Goal: Book appointment/travel/reservation

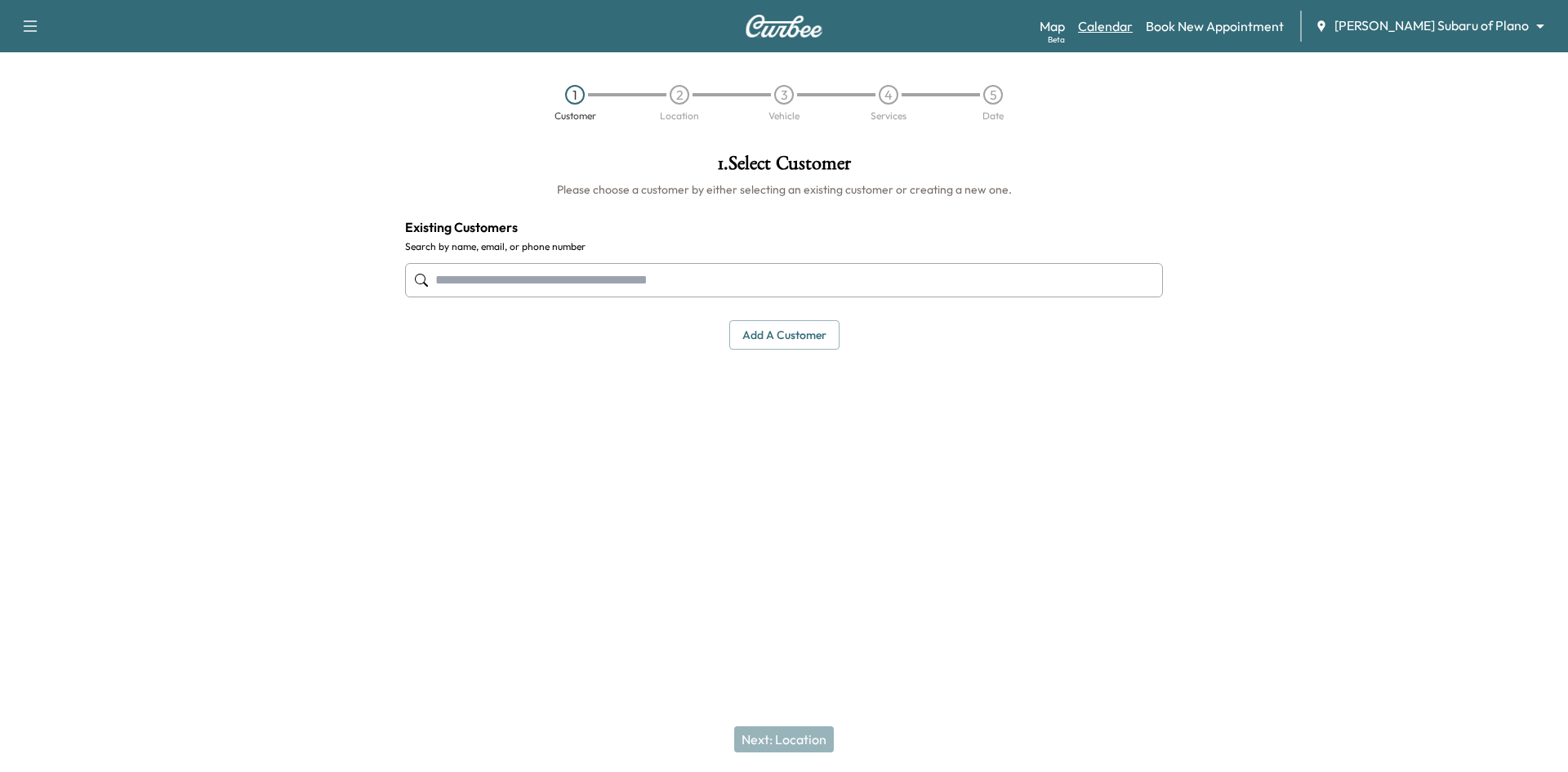
click at [1133, 32] on link "Calendar" at bounding box center [1106, 26] width 55 height 19
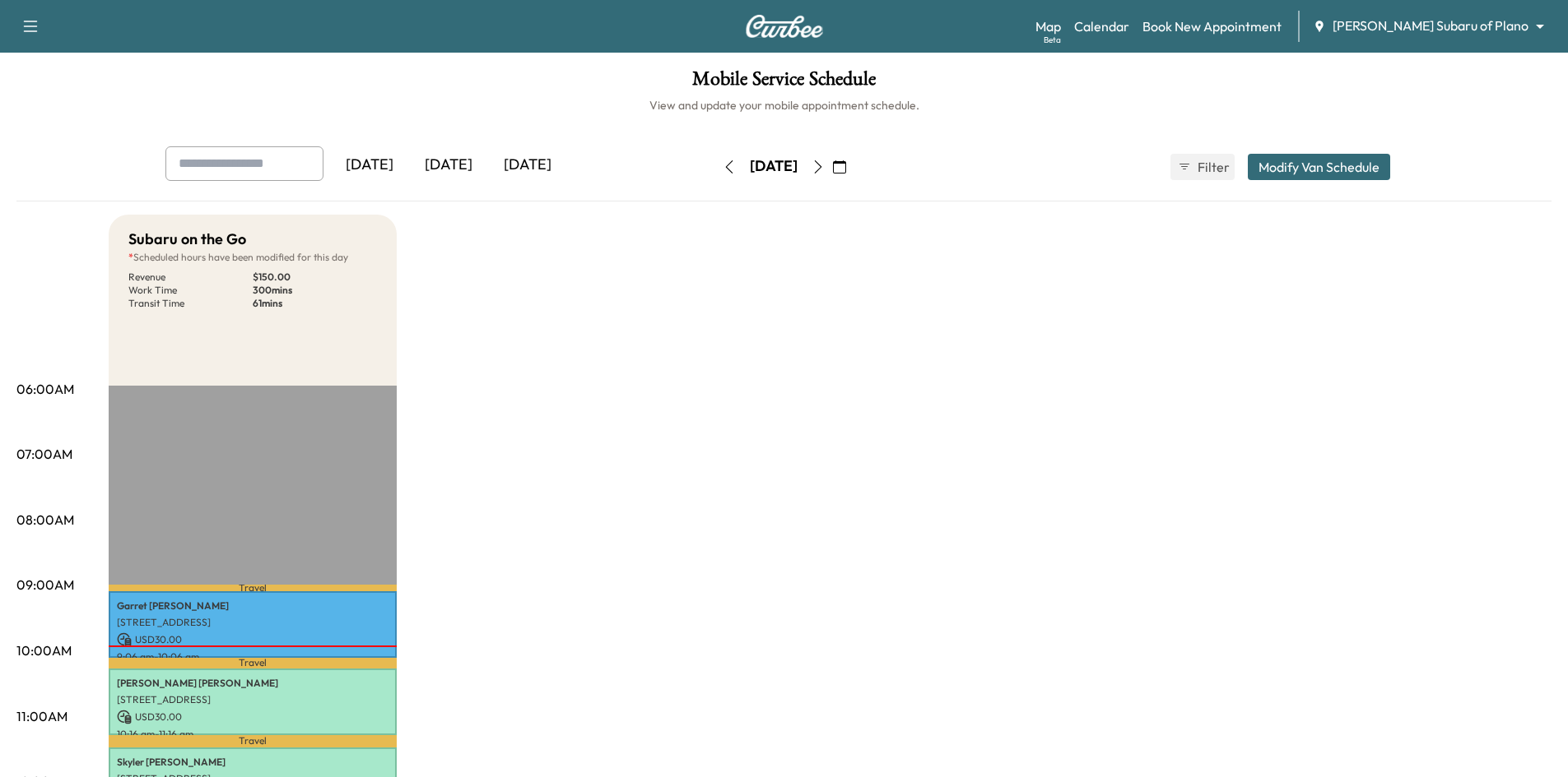
click at [832, 170] on button "button" at bounding box center [817, 168] width 28 height 27
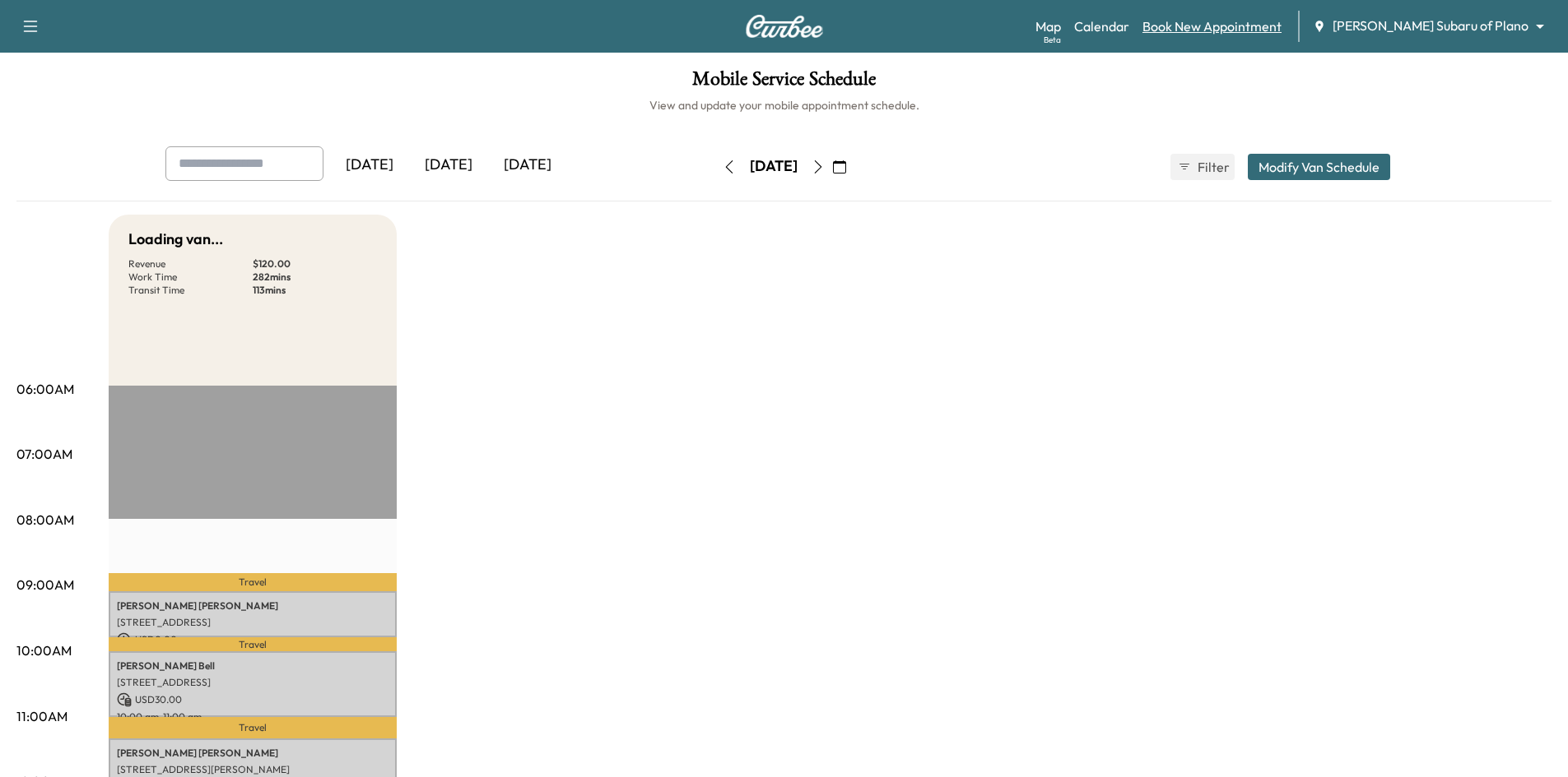
click at [1219, 23] on link "Book New Appointment" at bounding box center [1211, 26] width 139 height 20
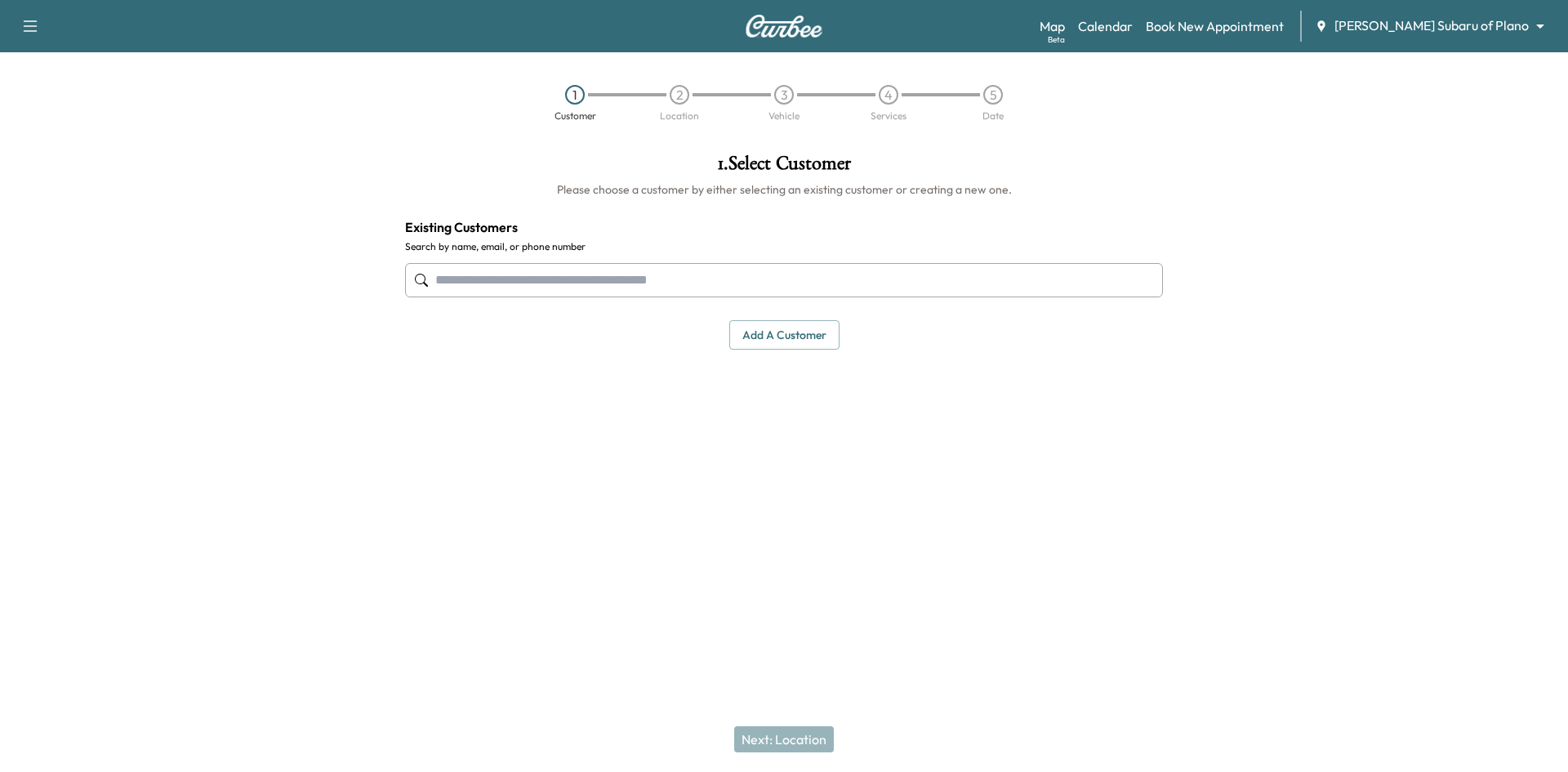
click at [657, 276] on input "text" at bounding box center [784, 280] width 758 height 35
click at [608, 288] on input "text" at bounding box center [784, 280] width 758 height 35
paste input "**********"
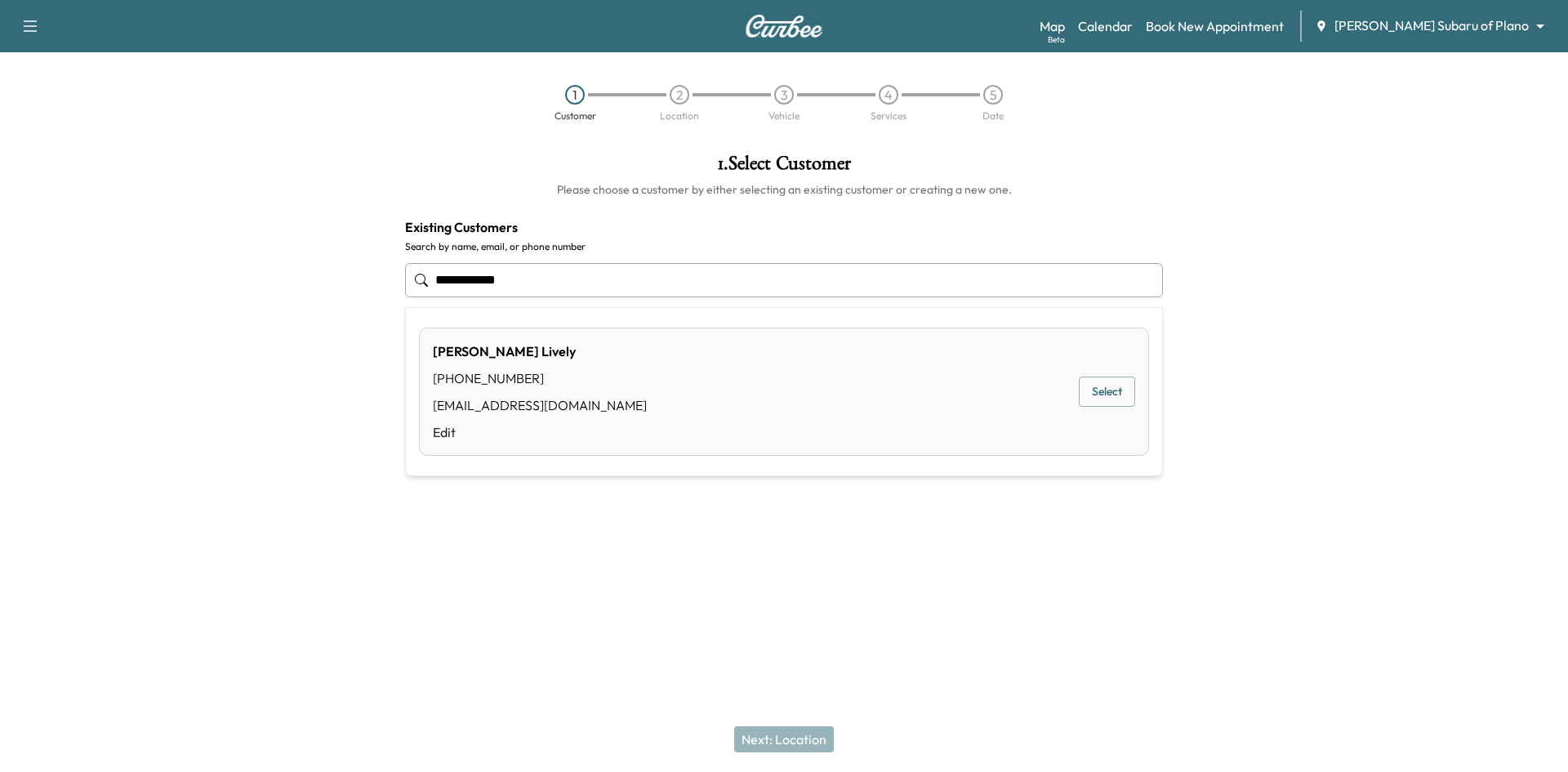
click at [1090, 390] on button "Select" at bounding box center [1107, 392] width 57 height 30
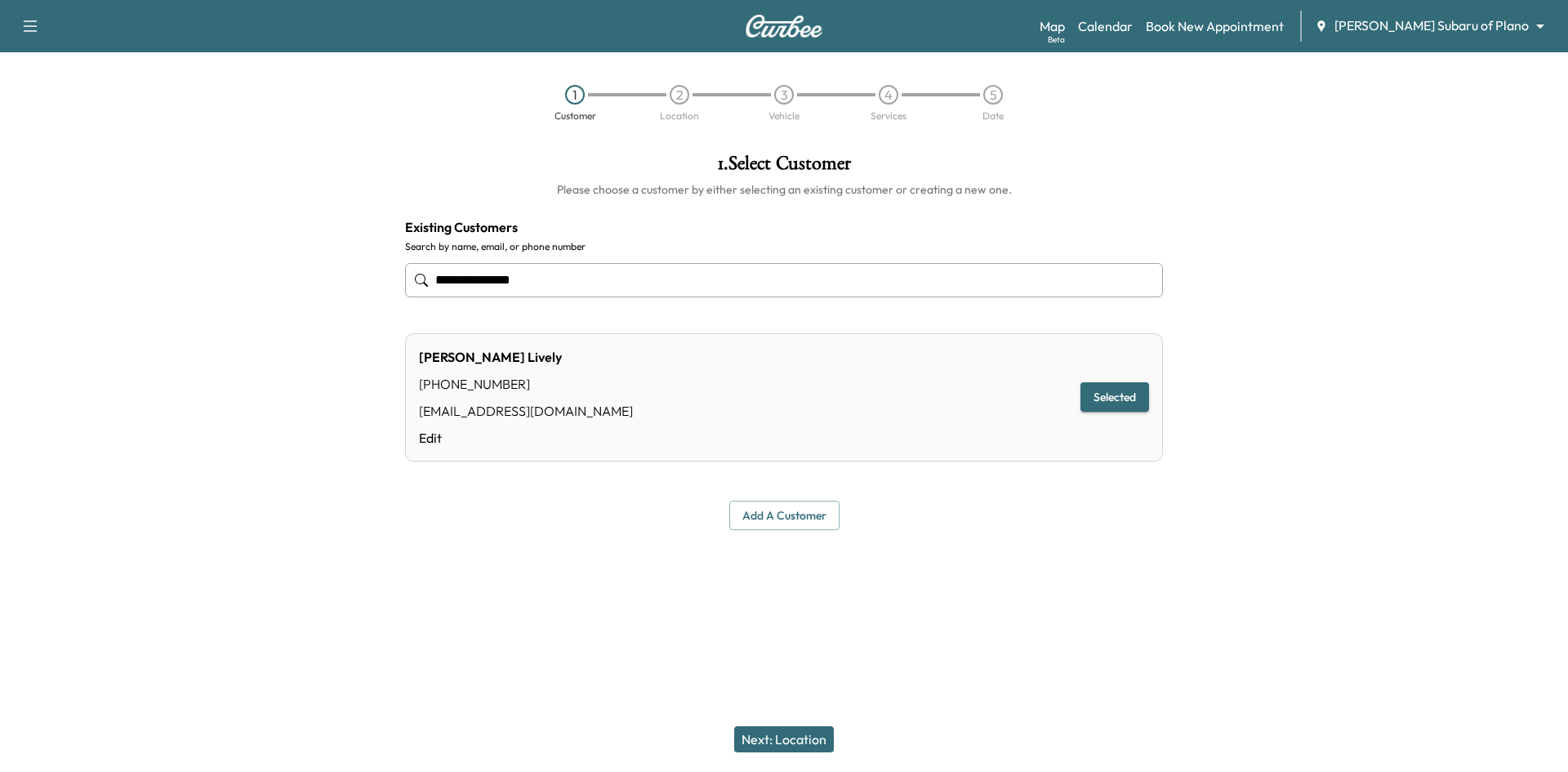
type input "**********"
click at [782, 743] on button "Next: Location" at bounding box center [784, 740] width 100 height 27
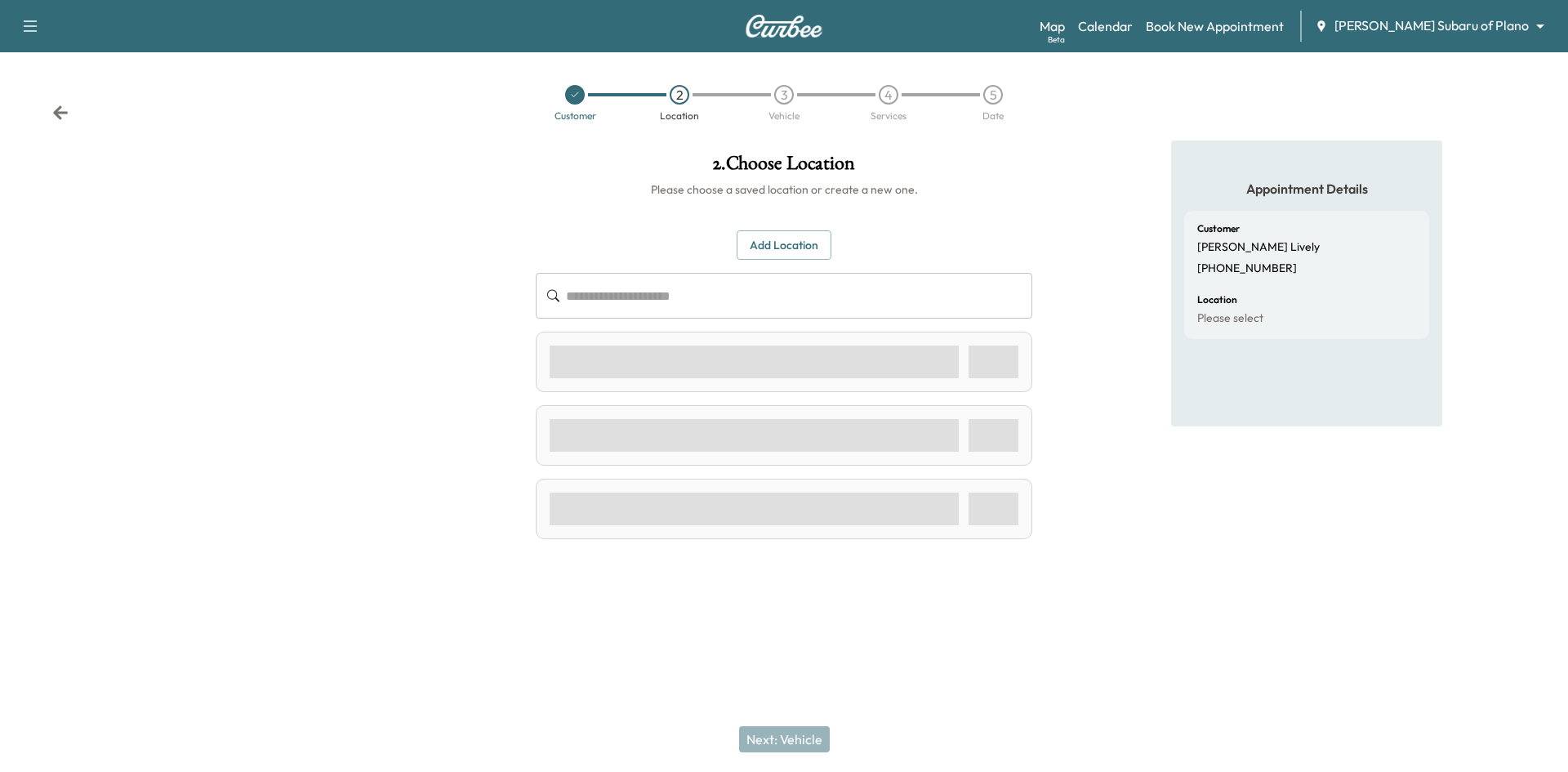
click at [796, 250] on button "Add Location" at bounding box center [784, 245] width 95 height 30
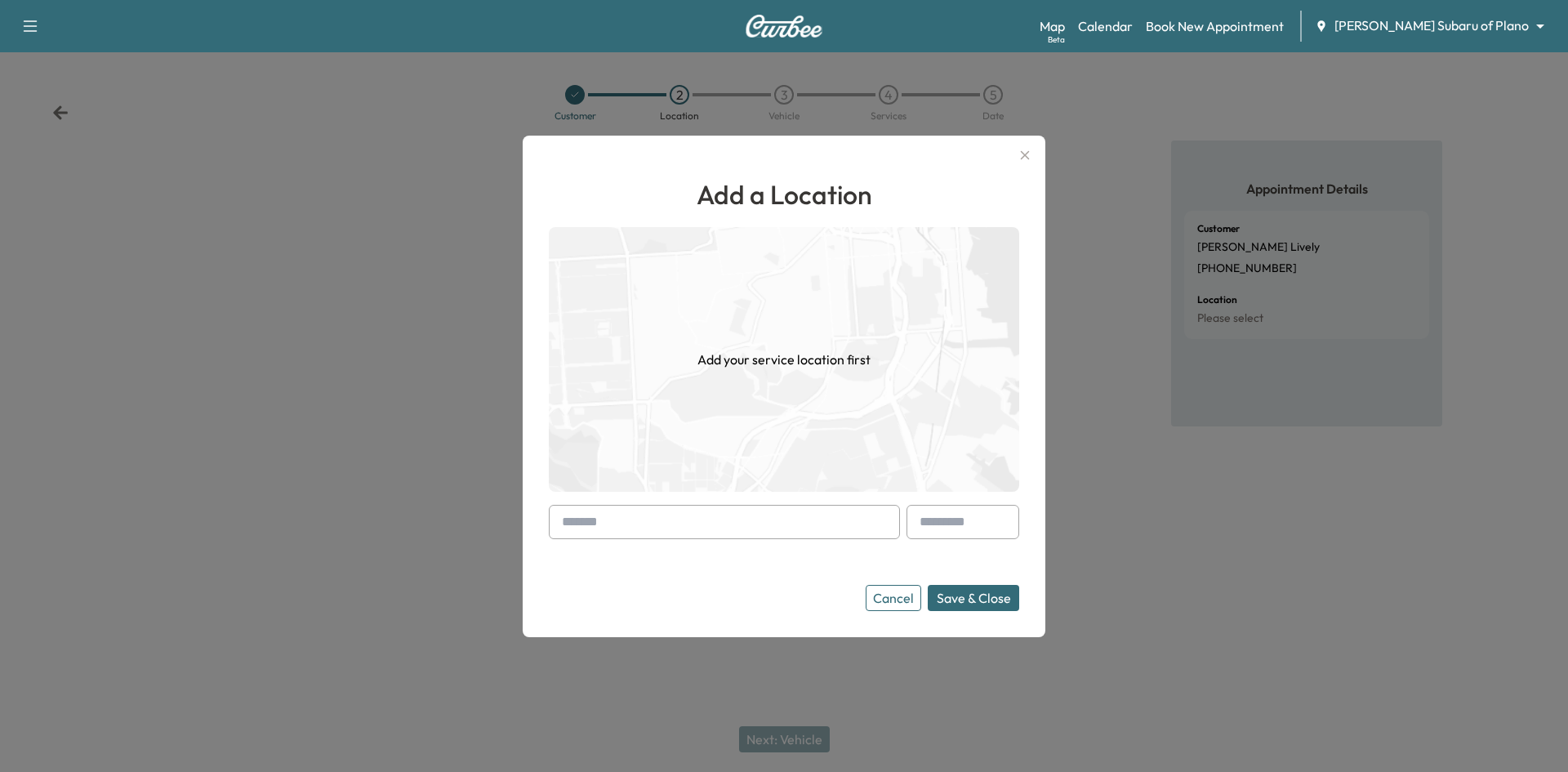
click at [776, 520] on input "text" at bounding box center [724, 521] width 351 height 35
paste input "**********"
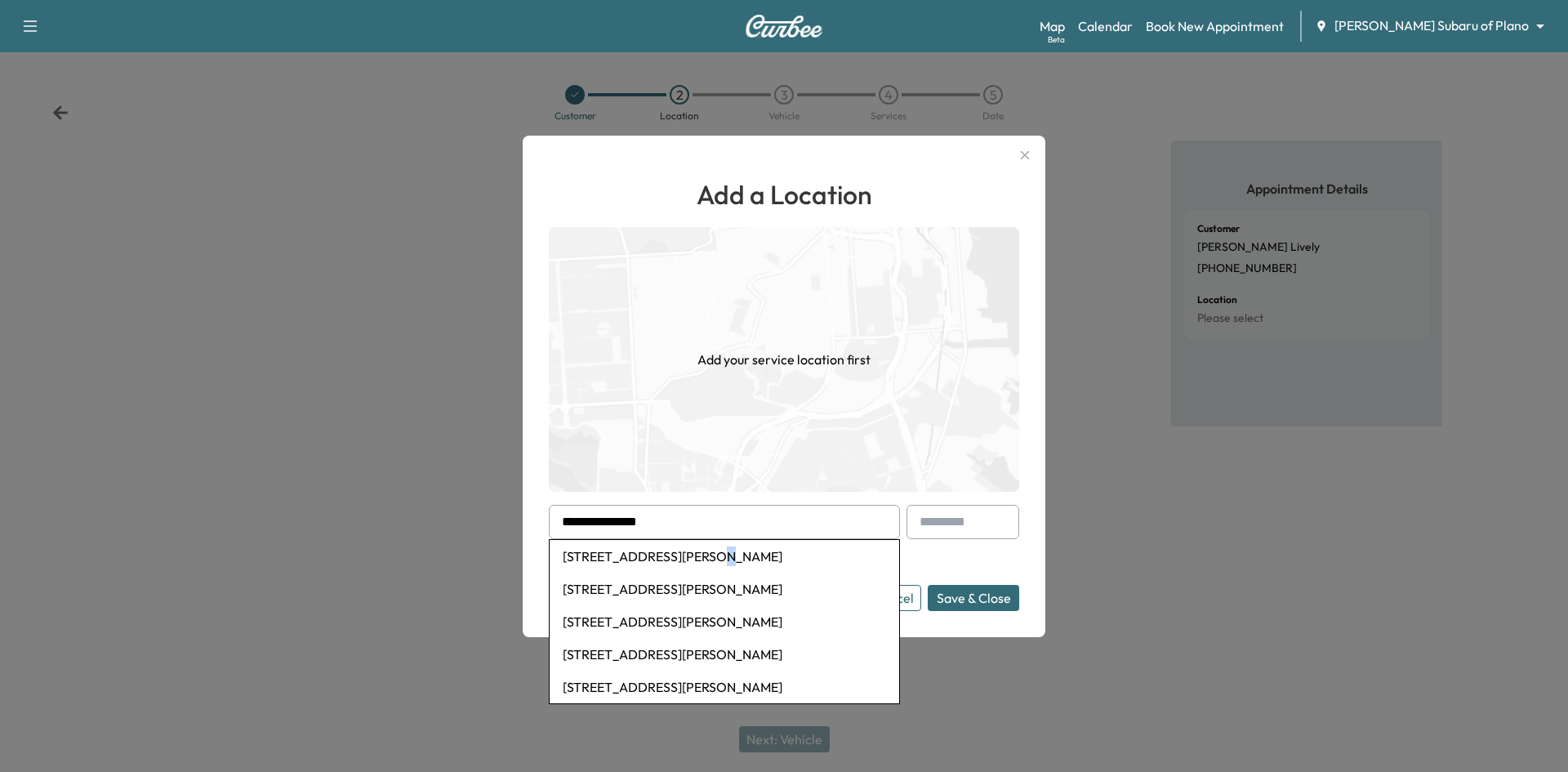
click at [701, 561] on li "802 Downing Drive, Richardson, TX, USA" at bounding box center [724, 556] width 350 height 33
type input "**********"
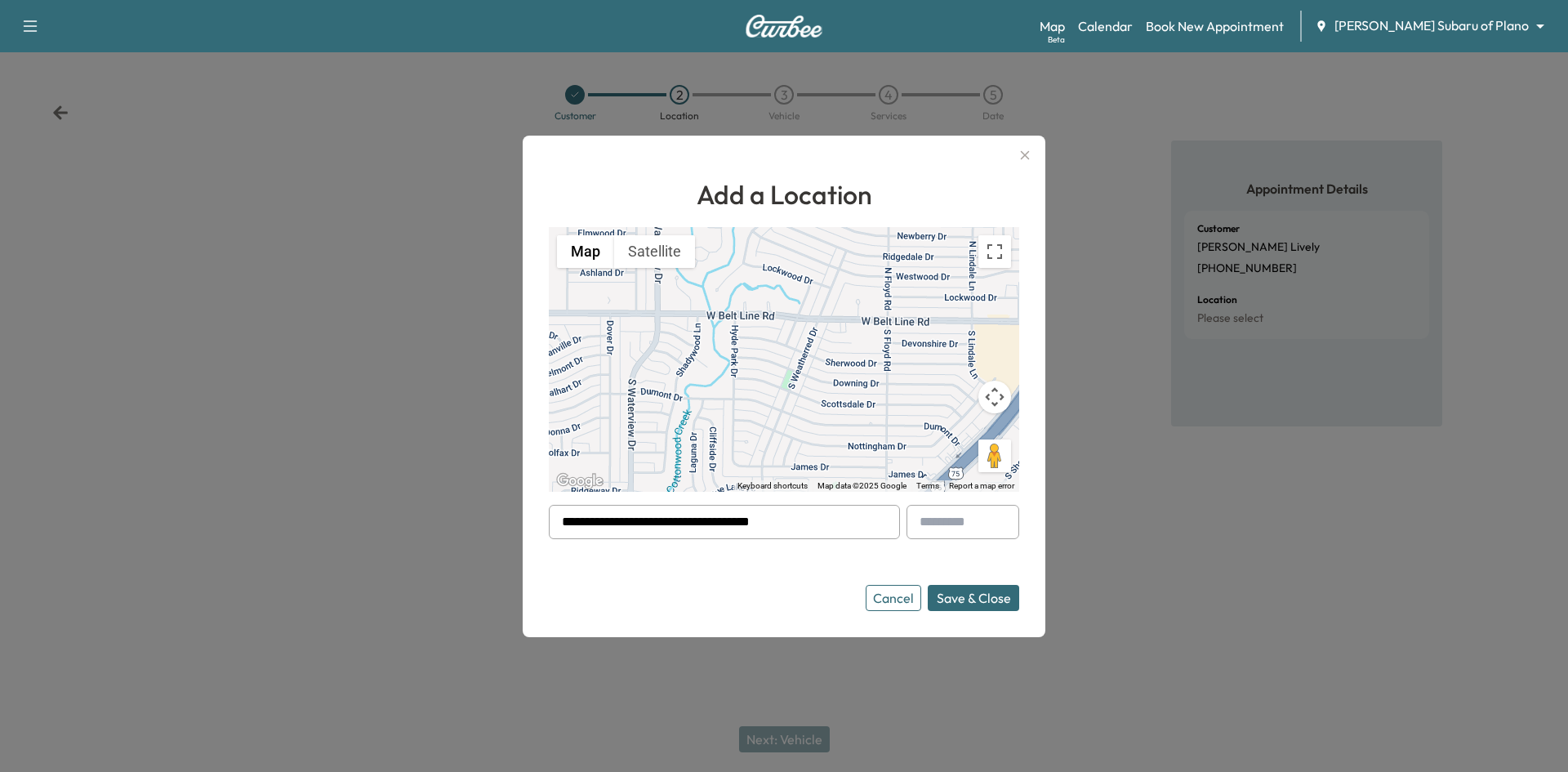
drag, startPoint x: 1016, startPoint y: 604, endPoint x: 1007, endPoint y: 601, distance: 9.5
click at [1014, 604] on button "Save & Close" at bounding box center [973, 598] width 91 height 27
click at [963, 603] on button "Save & Close" at bounding box center [973, 598] width 91 height 27
click at [909, 606] on button "Cancel" at bounding box center [894, 598] width 56 height 27
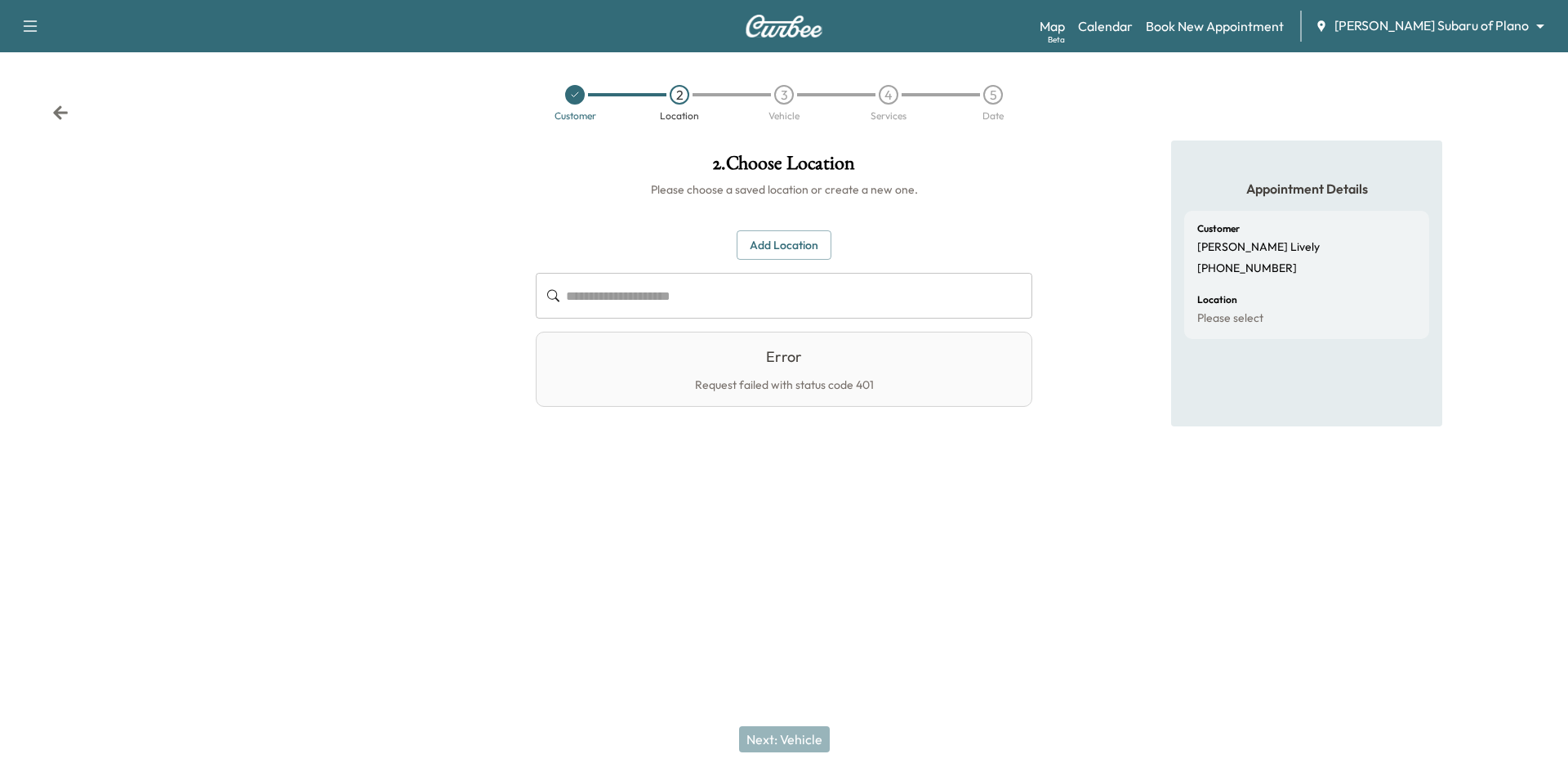
click at [574, 98] on icon at bounding box center [574, 95] width 10 height 10
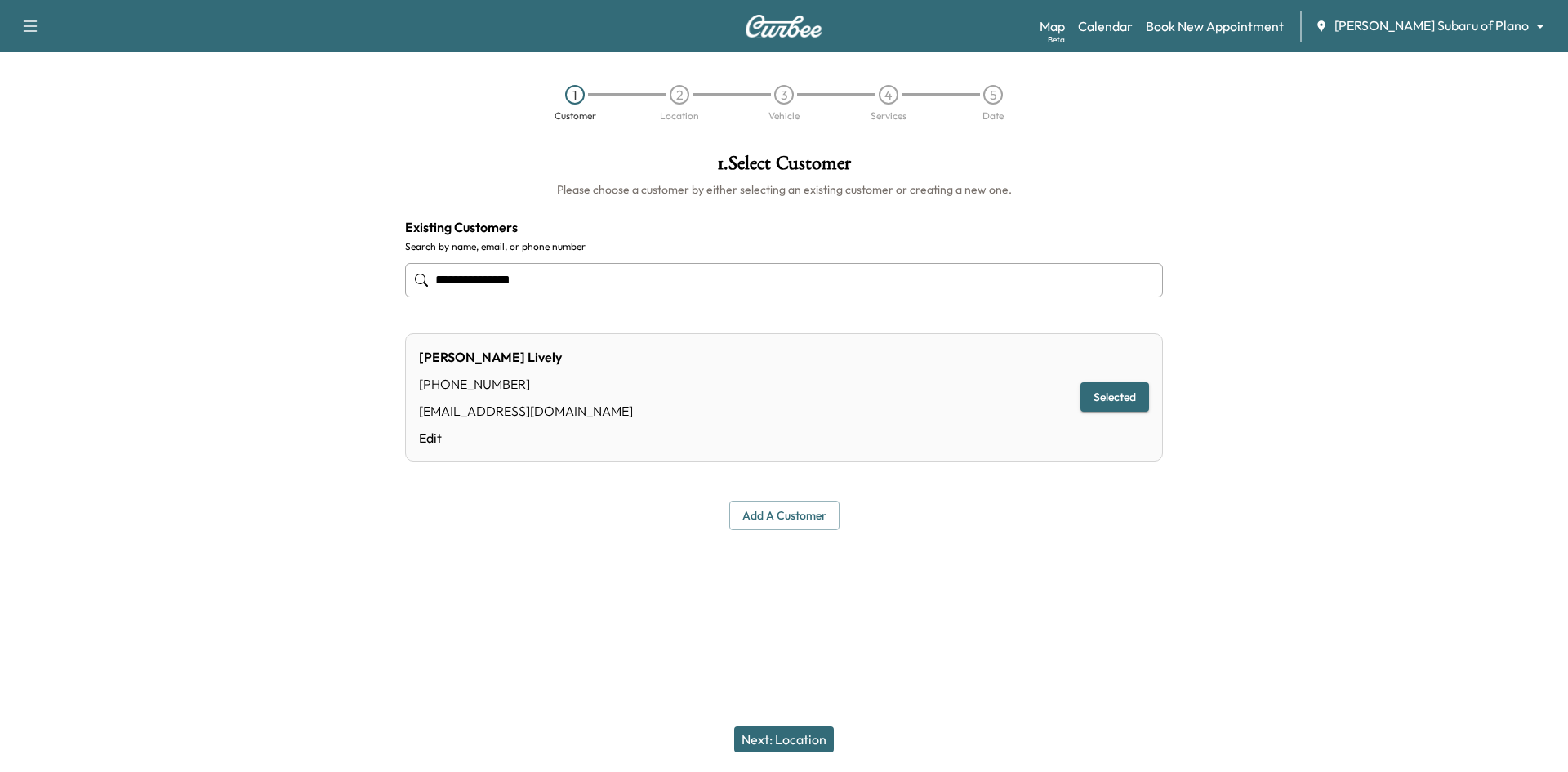
click at [32, 29] on icon "button" at bounding box center [30, 26] width 19 height 19
click at [75, 99] on button "Log Out" at bounding box center [57, 93] width 61 height 27
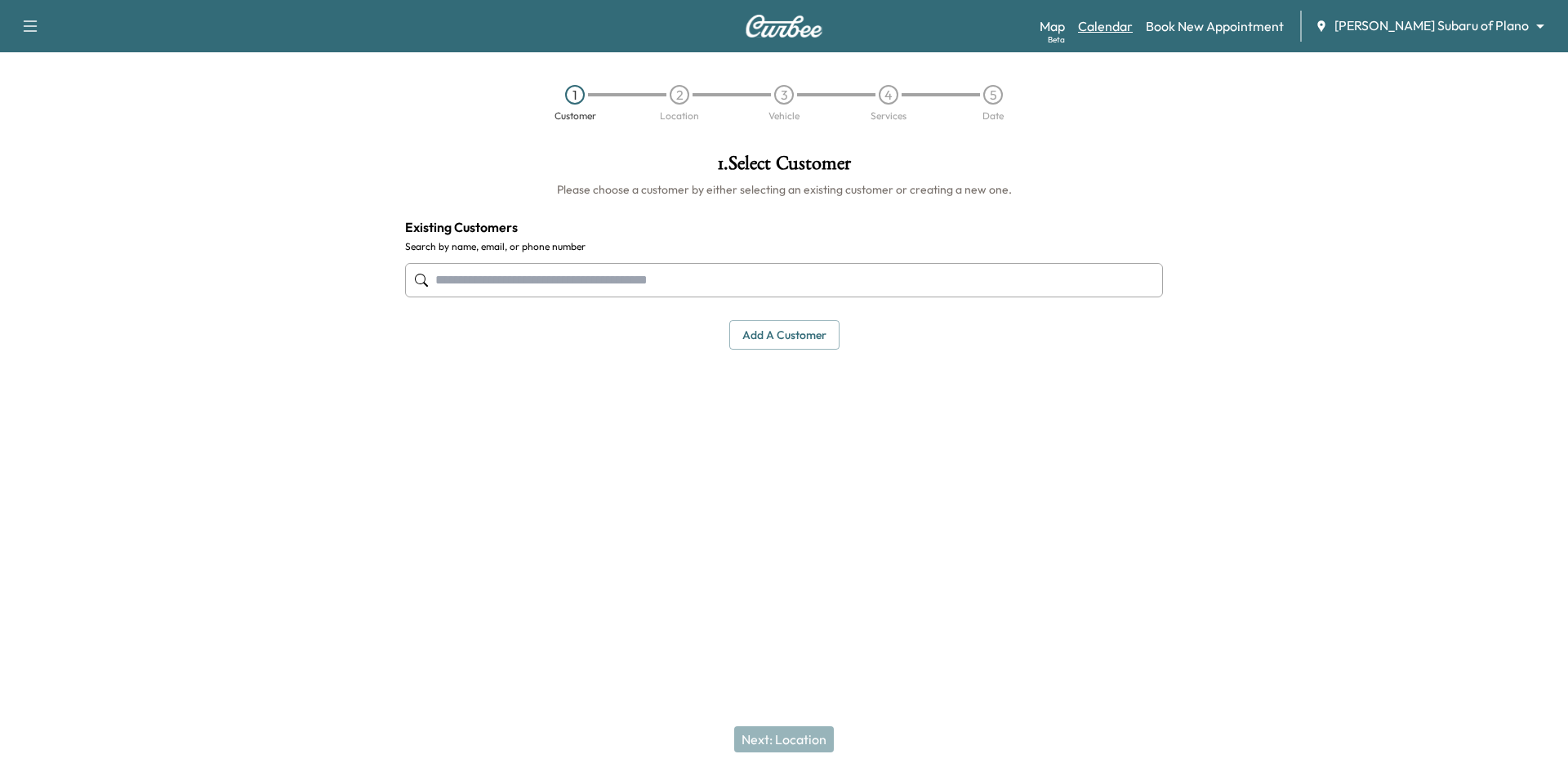
click at [1133, 27] on link "Calendar" at bounding box center [1106, 26] width 55 height 19
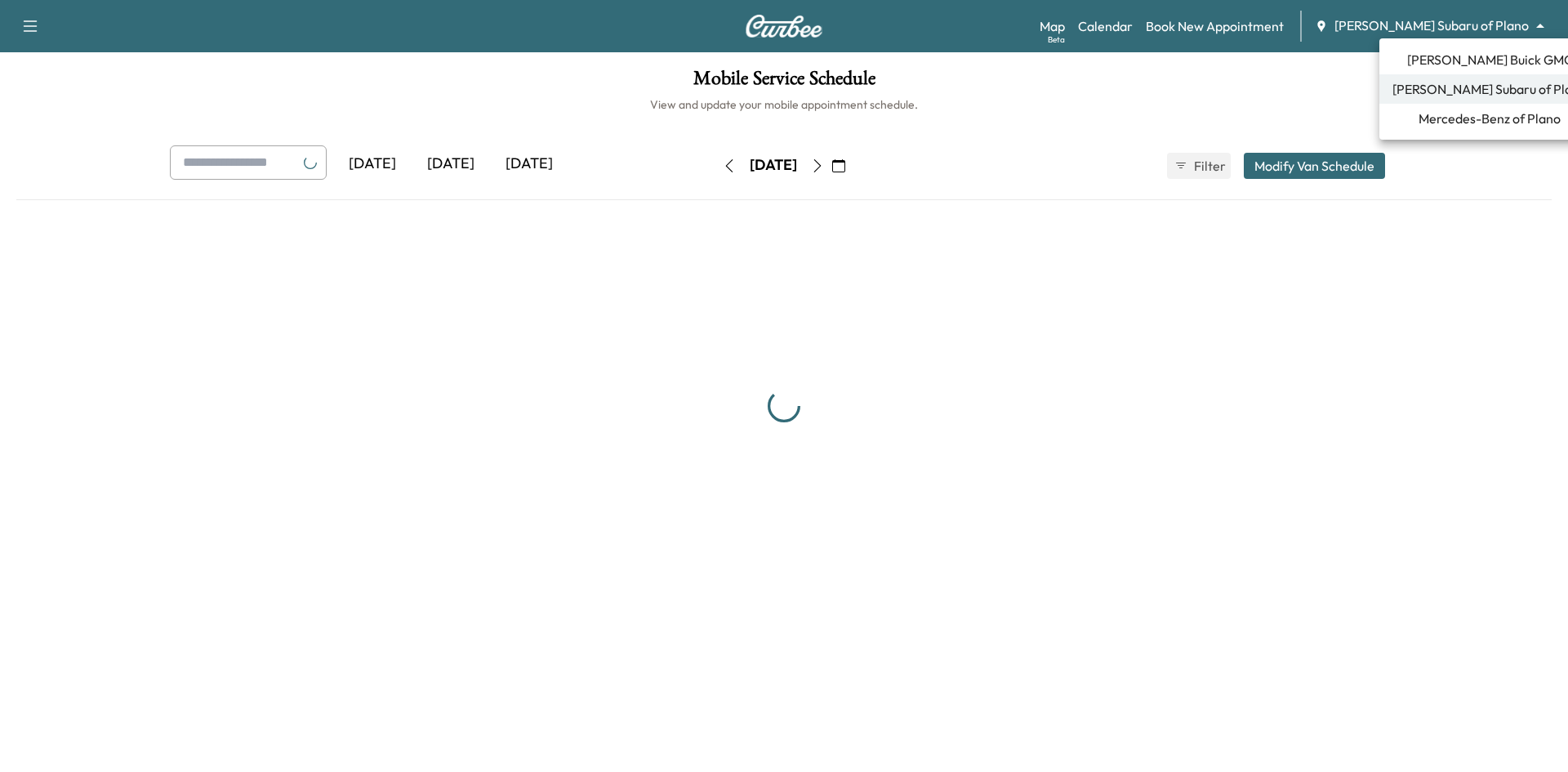
click at [1525, 25] on body "Support Log Out Map Beta Calendar Book New Appointment [PERSON_NAME] Subaru of …" at bounding box center [784, 386] width 1568 height 772
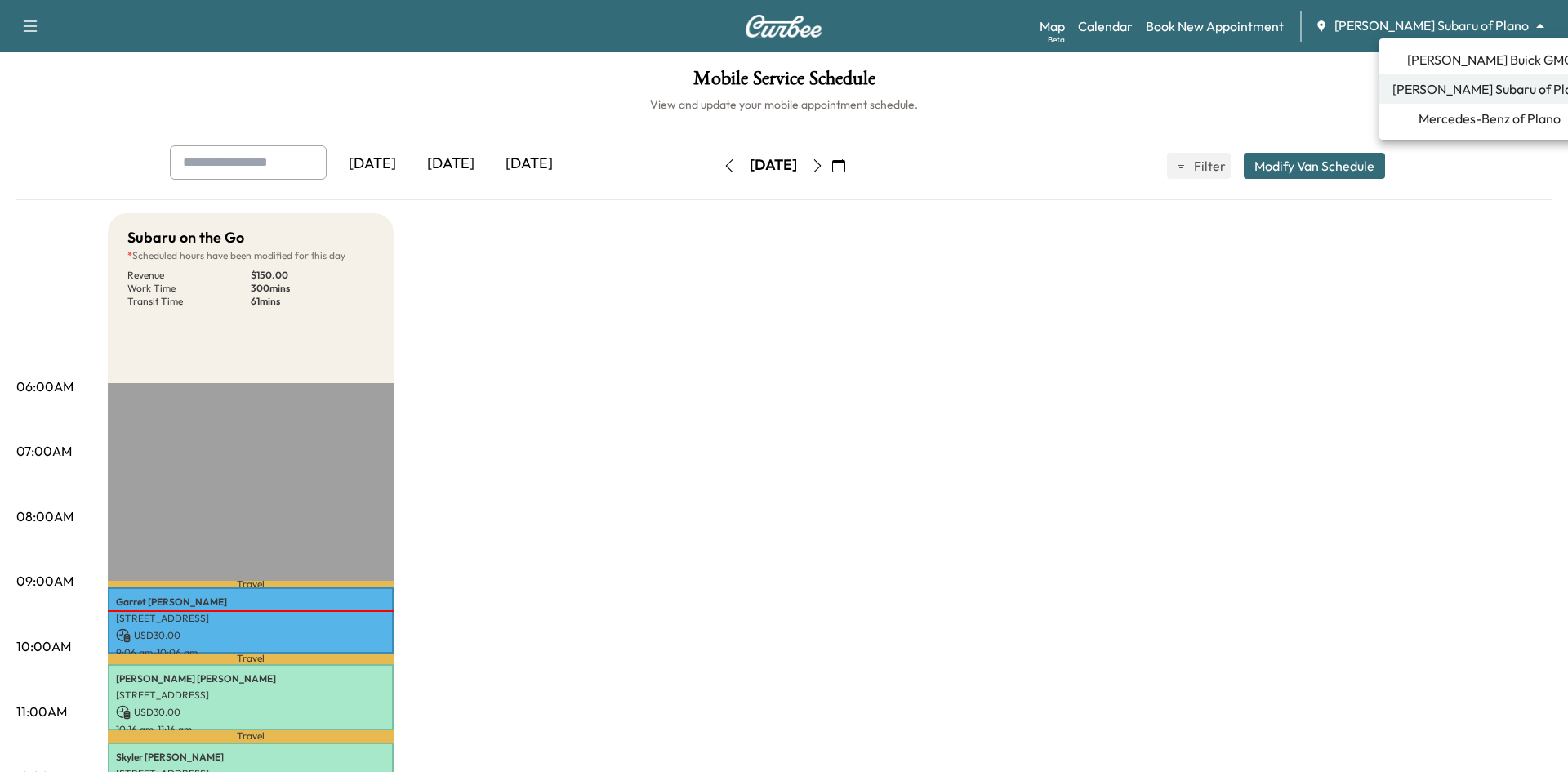
click at [1473, 60] on span "[PERSON_NAME] Buick GMC" at bounding box center [1490, 59] width 165 height 19
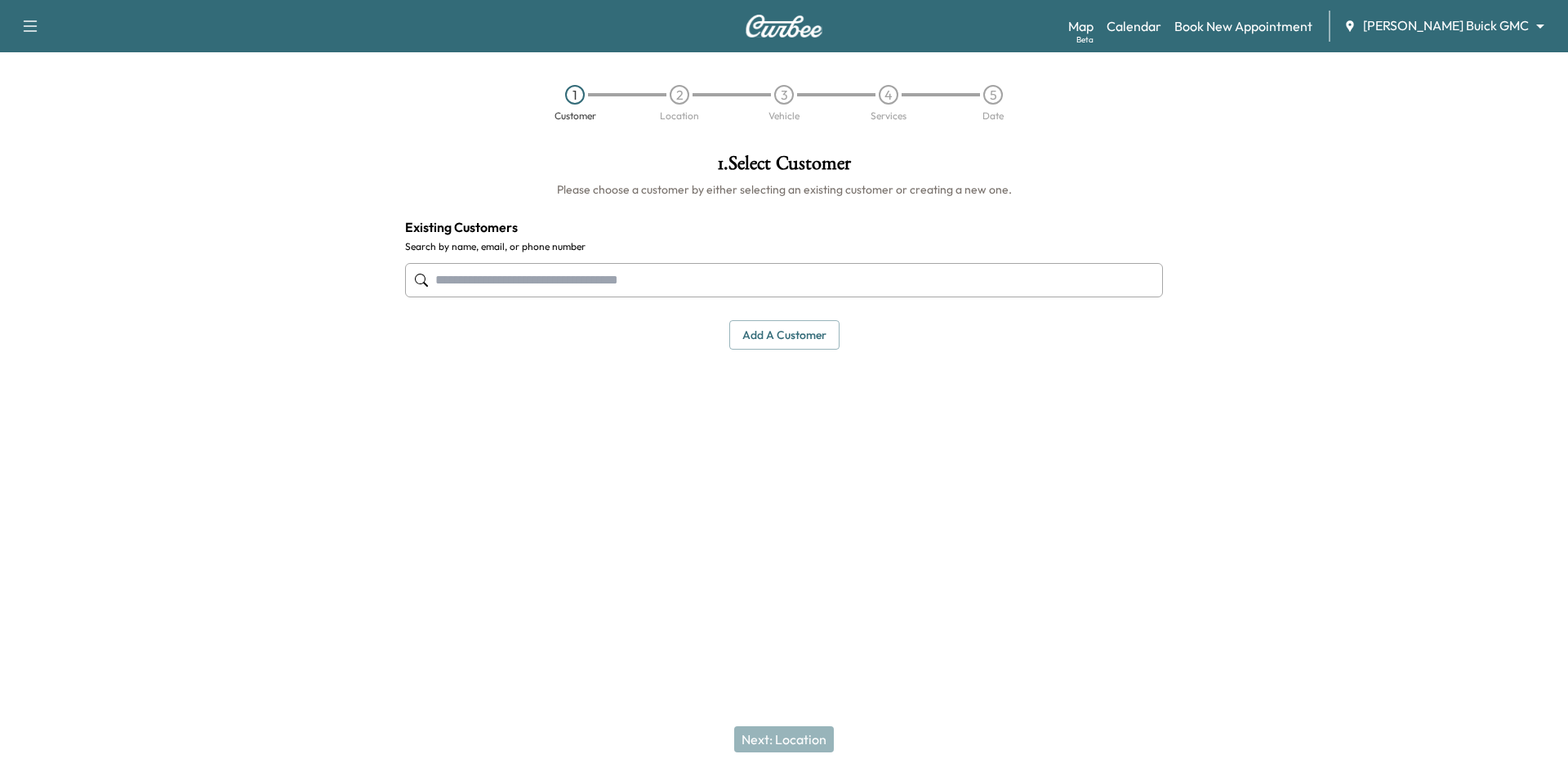
click at [1478, 16] on div "Map Beta Calendar Book New Appointment Ewing Buick GMC ******** ​" at bounding box center [1311, 26] width 487 height 31
click at [1475, 27] on body "Support Log Out Map Beta Calendar Book New Appointment Ewing Buick GMC ********…" at bounding box center [784, 386] width 1568 height 772
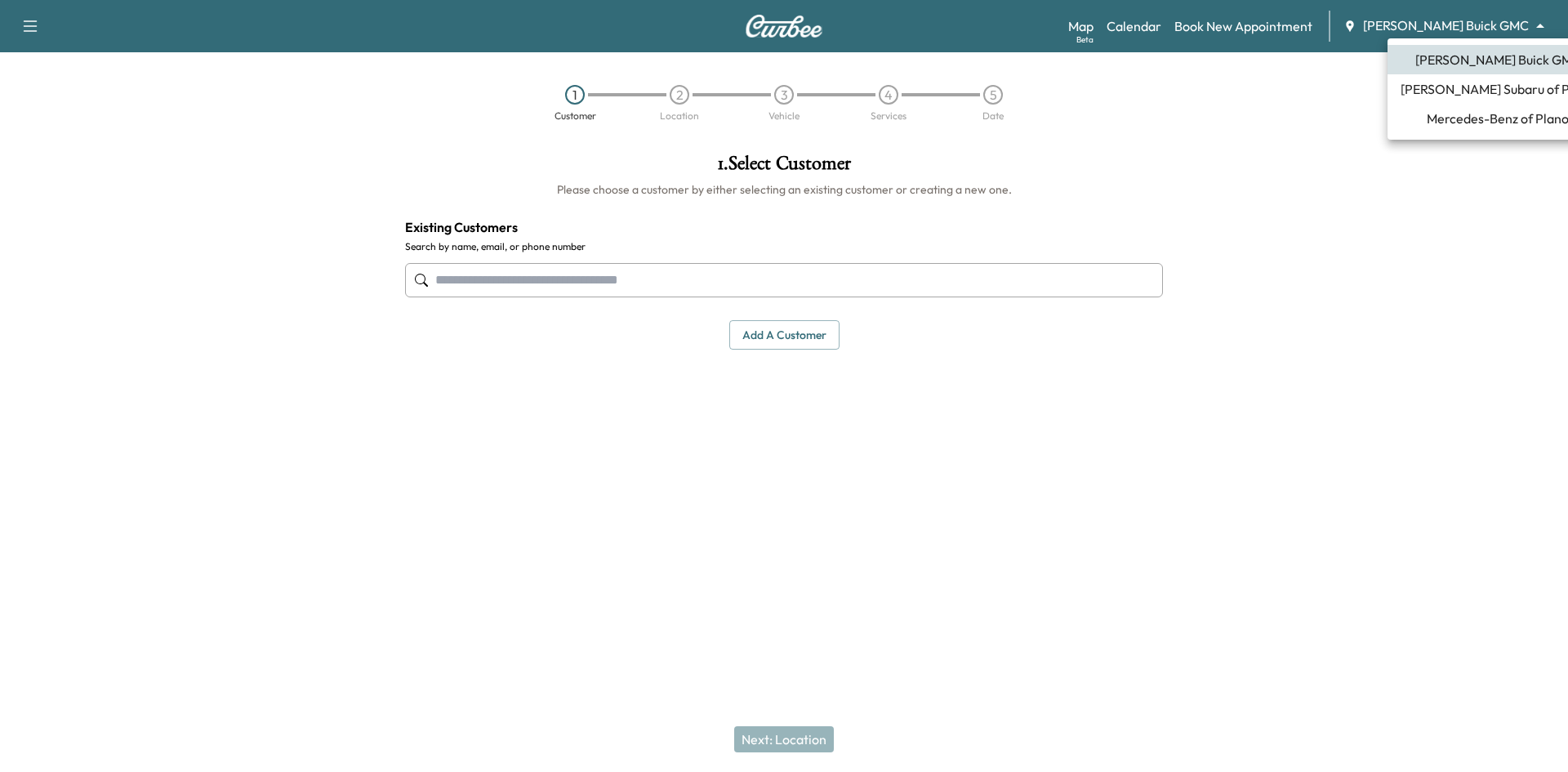
click at [1472, 129] on li "Mercedes-Benz of Plano" at bounding box center [1497, 118] width 220 height 29
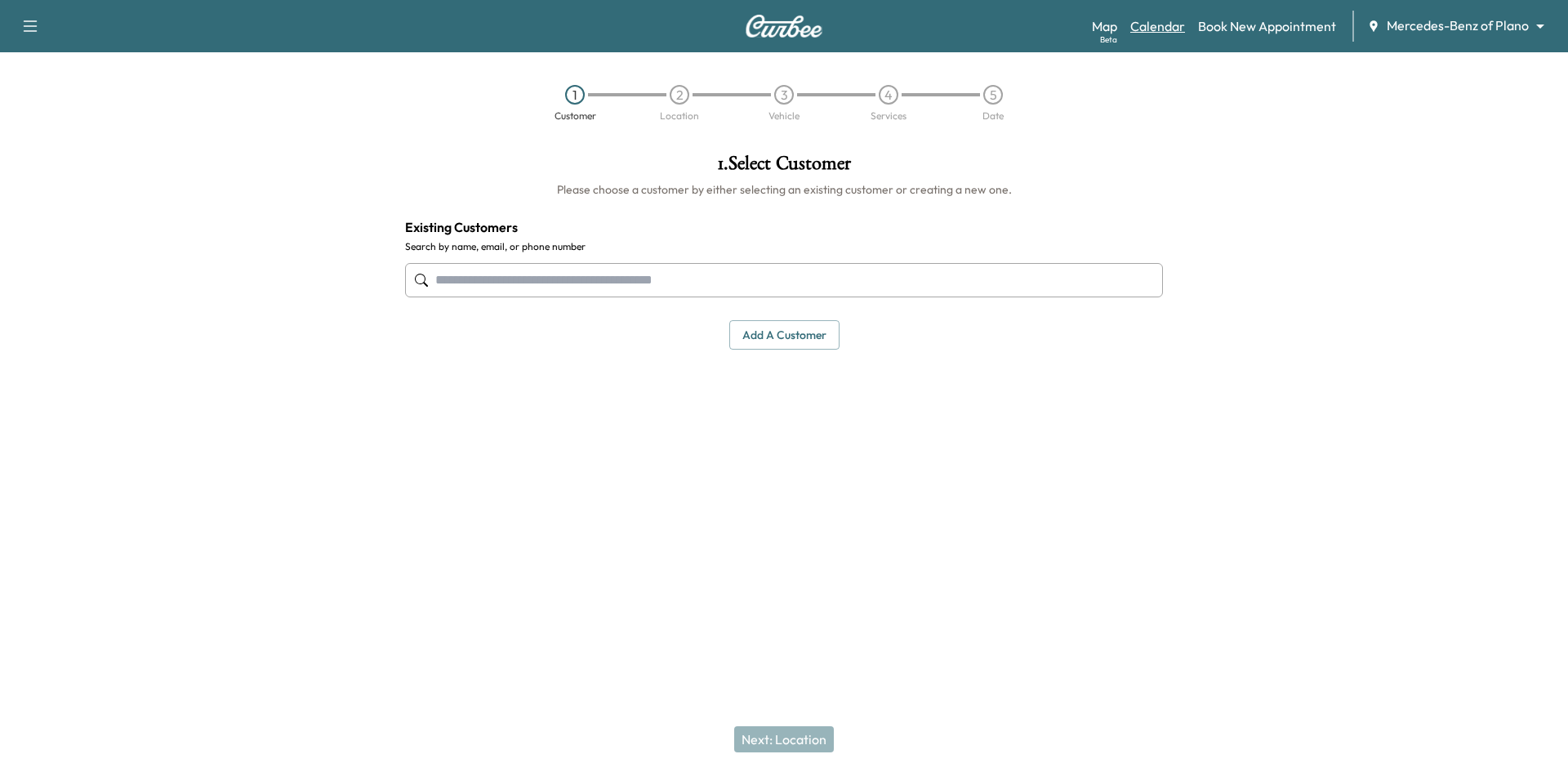
click at [1163, 29] on link "Calendar" at bounding box center [1158, 26] width 55 height 19
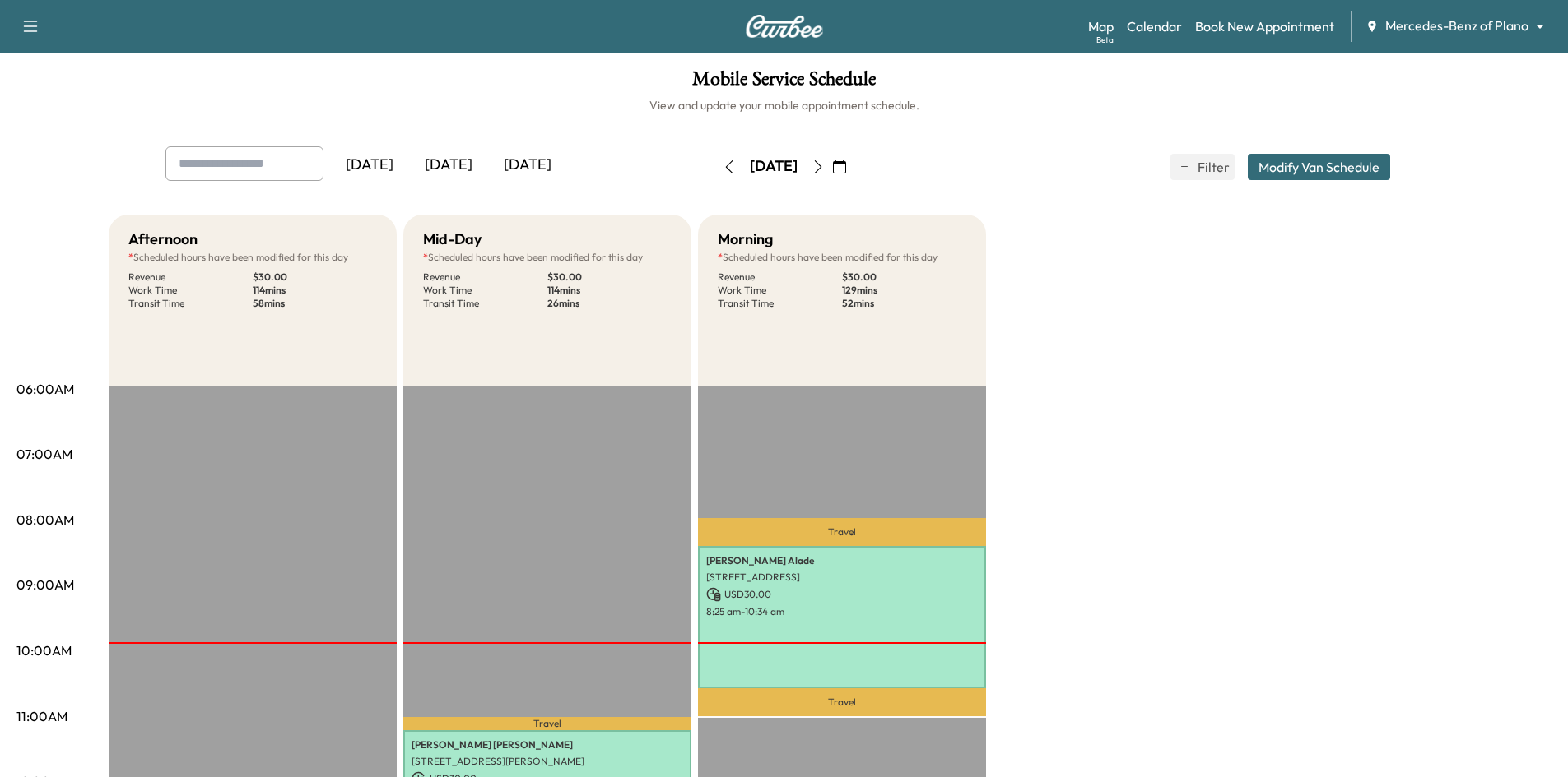
click at [552, 165] on div "[DATE]" at bounding box center [527, 165] width 79 height 37
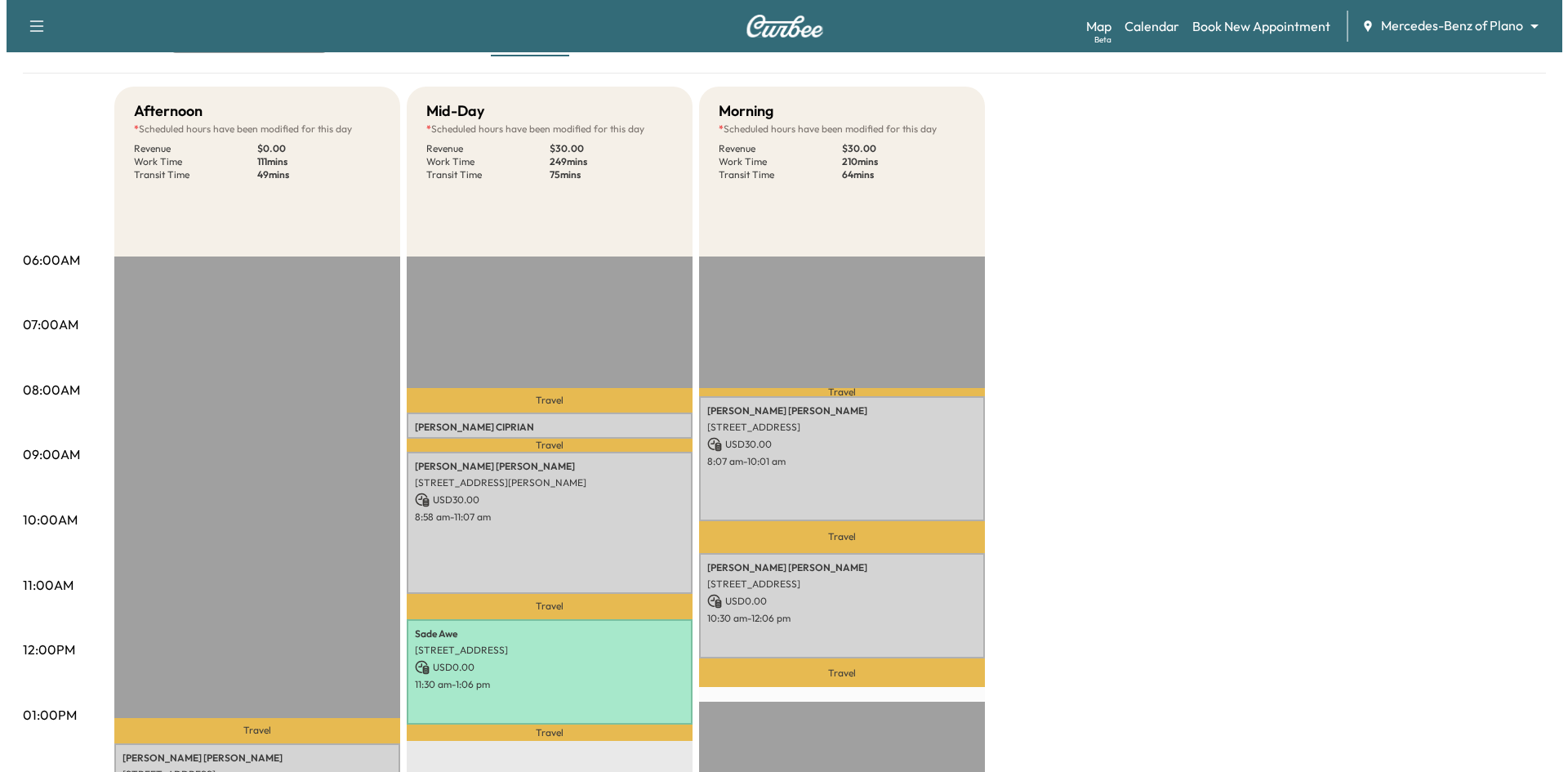
scroll to position [245, 0]
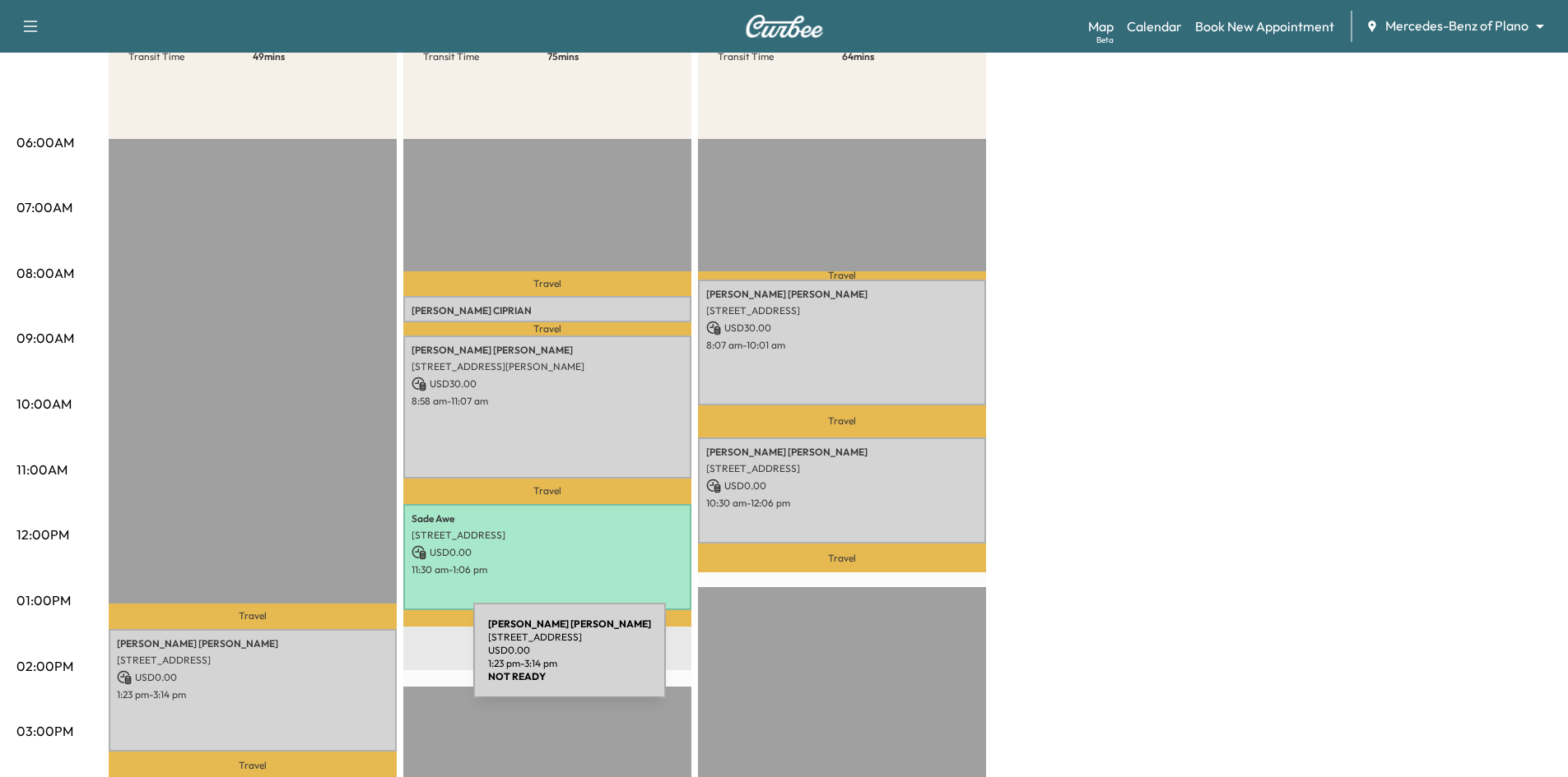
click at [349, 660] on p "3117 Greenbrier Dr, Dallas, TX 75225, USA" at bounding box center [252, 660] width 272 height 13
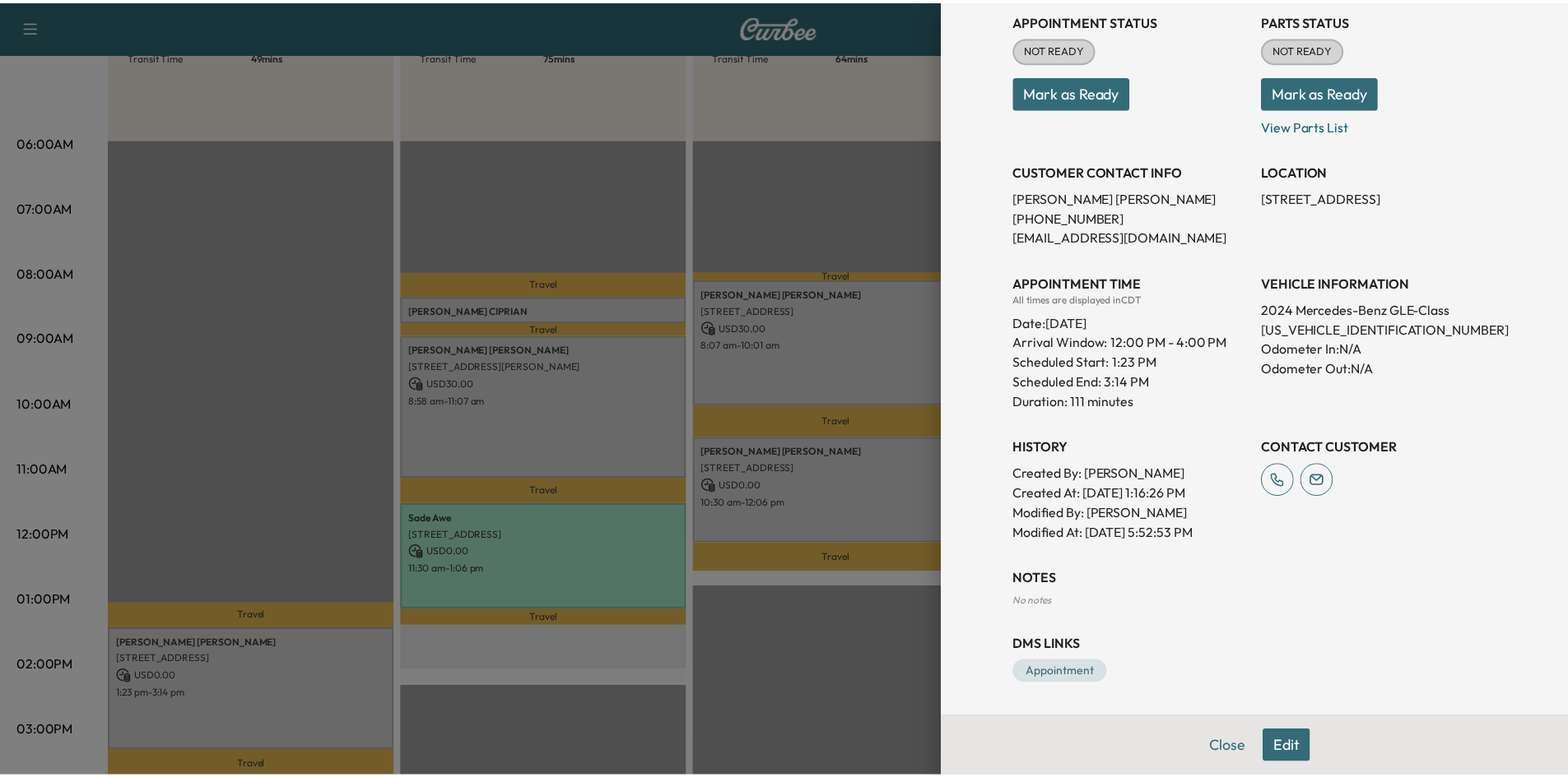
scroll to position [0, 0]
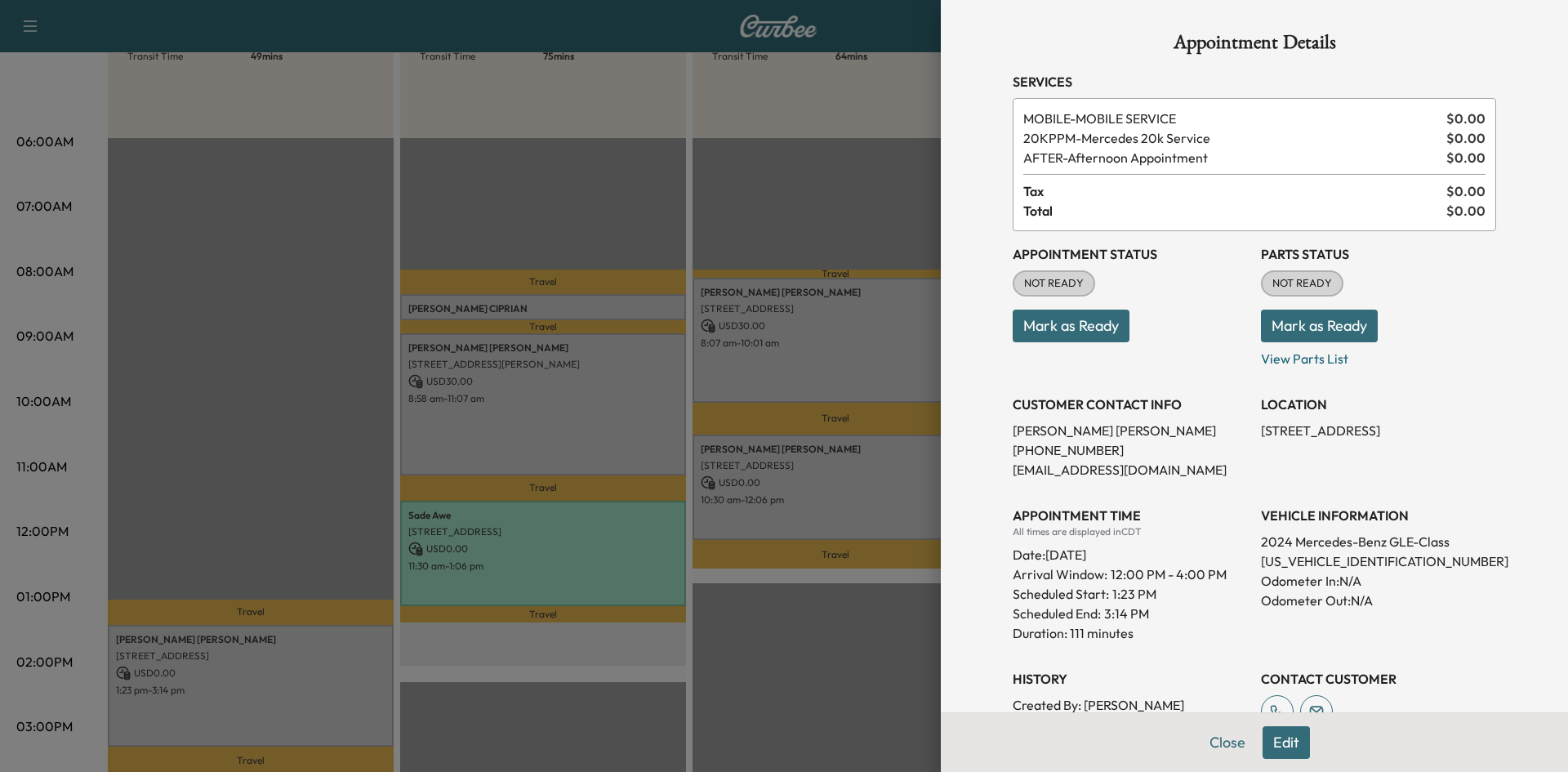
click at [789, 97] on div at bounding box center [784, 386] width 1568 height 772
